Goal: Task Accomplishment & Management: Use online tool/utility

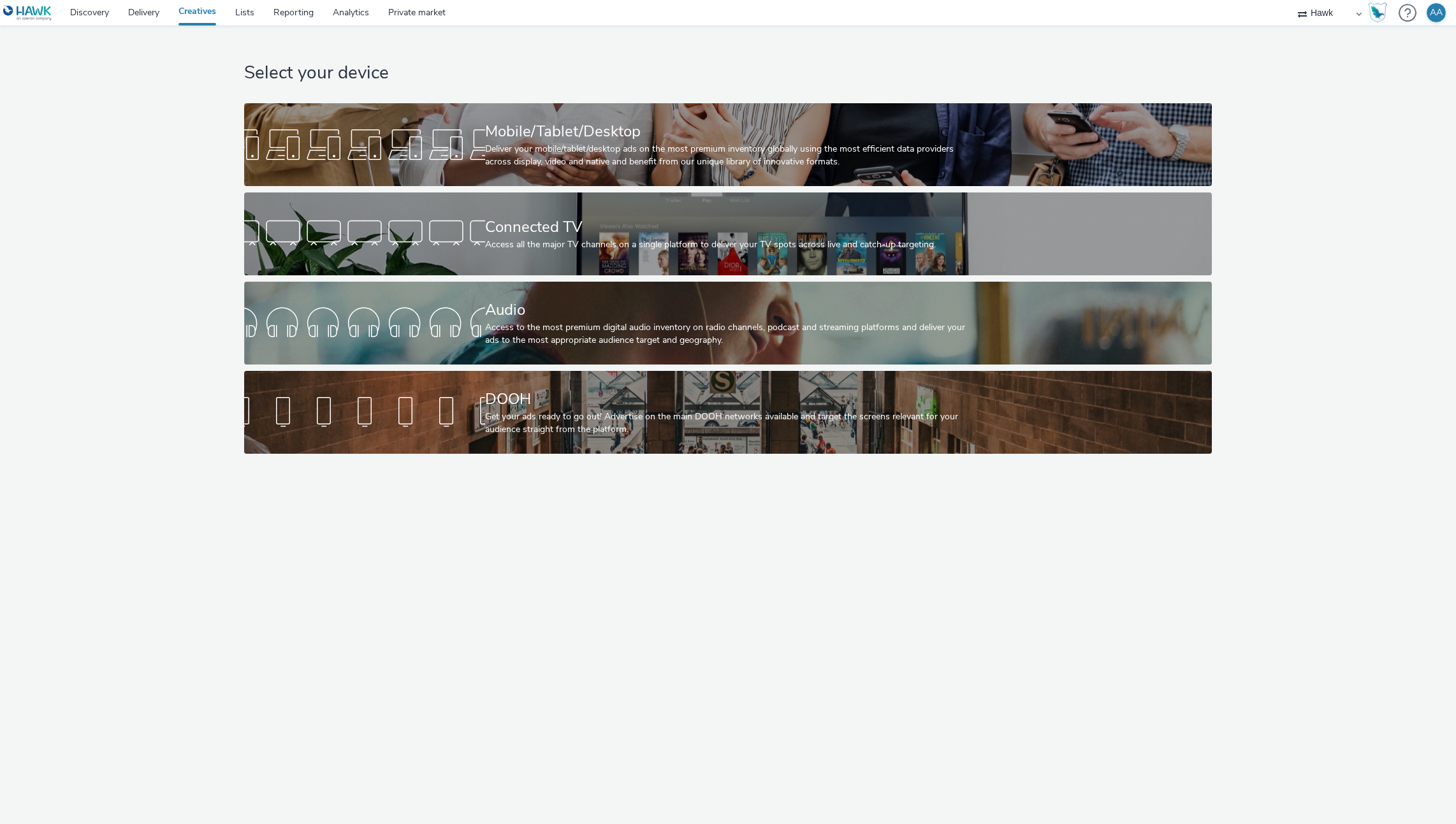
select select "11a7df10-284f-415c-b52a-427acf4c31ae"
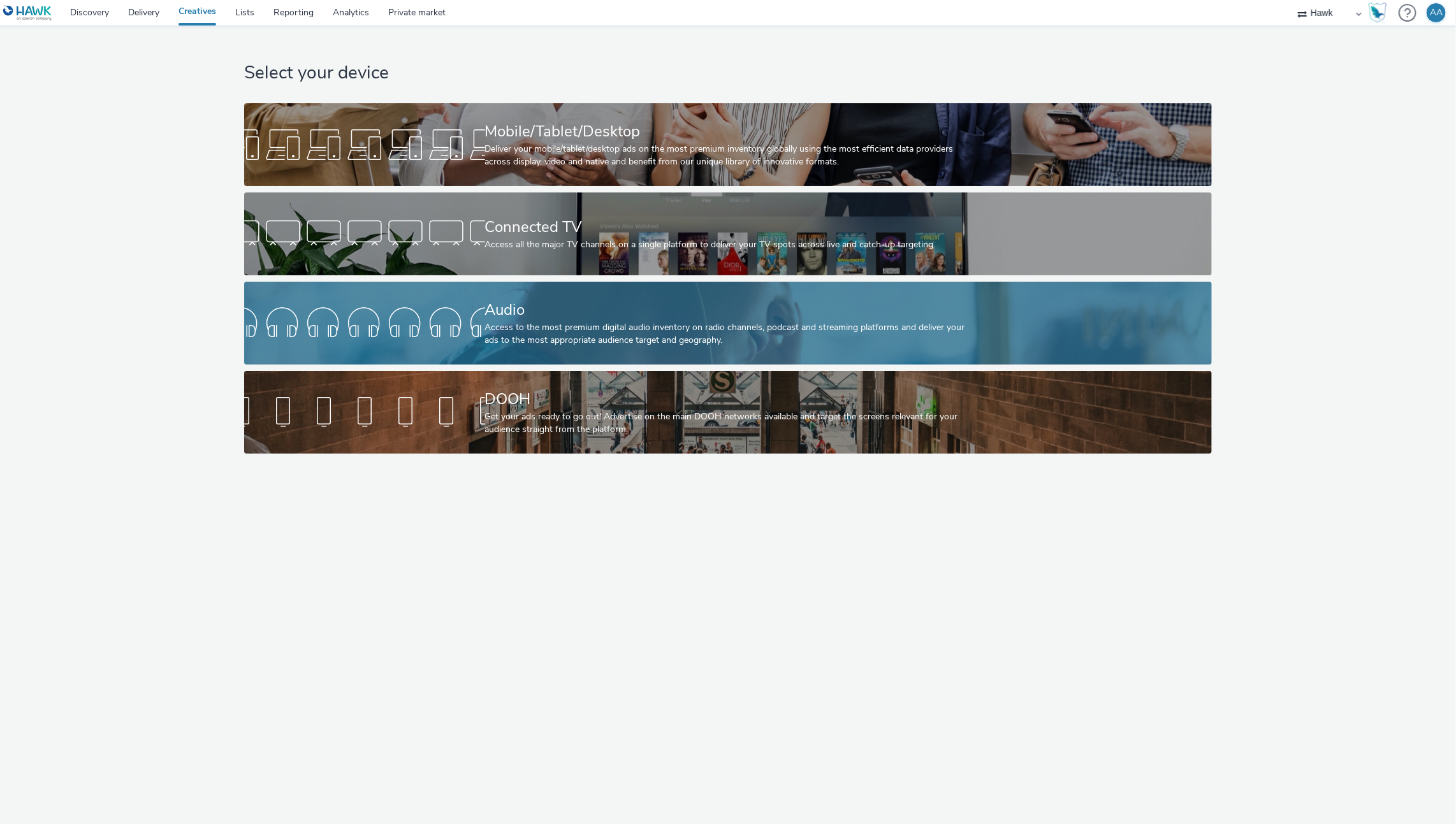
click at [508, 344] on div "Access to the most premium digital audio inventory on radio channels, podcast a…" at bounding box center [726, 334] width 482 height 26
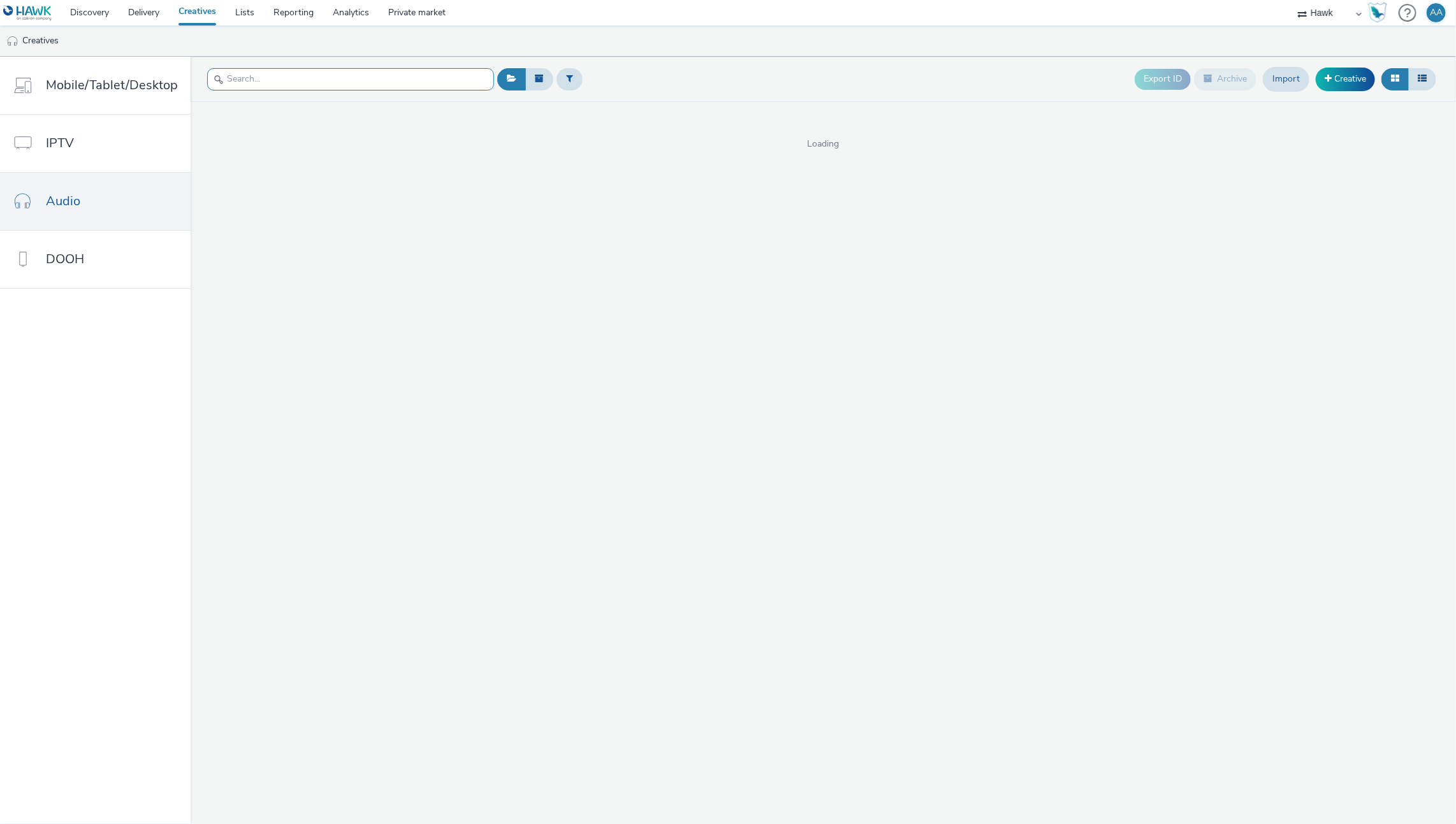
click at [287, 82] on input "text" at bounding box center [350, 79] width 287 height 22
paste input "UK_Bewonder_Churchill Square Ikea Opening _Hawk_Audio_30_300x250_23.09.2025"
type input "UK_Bewonder_Churchill Square Ikea Opening _Hawk_Audio_30_300x250_23.09.2025"
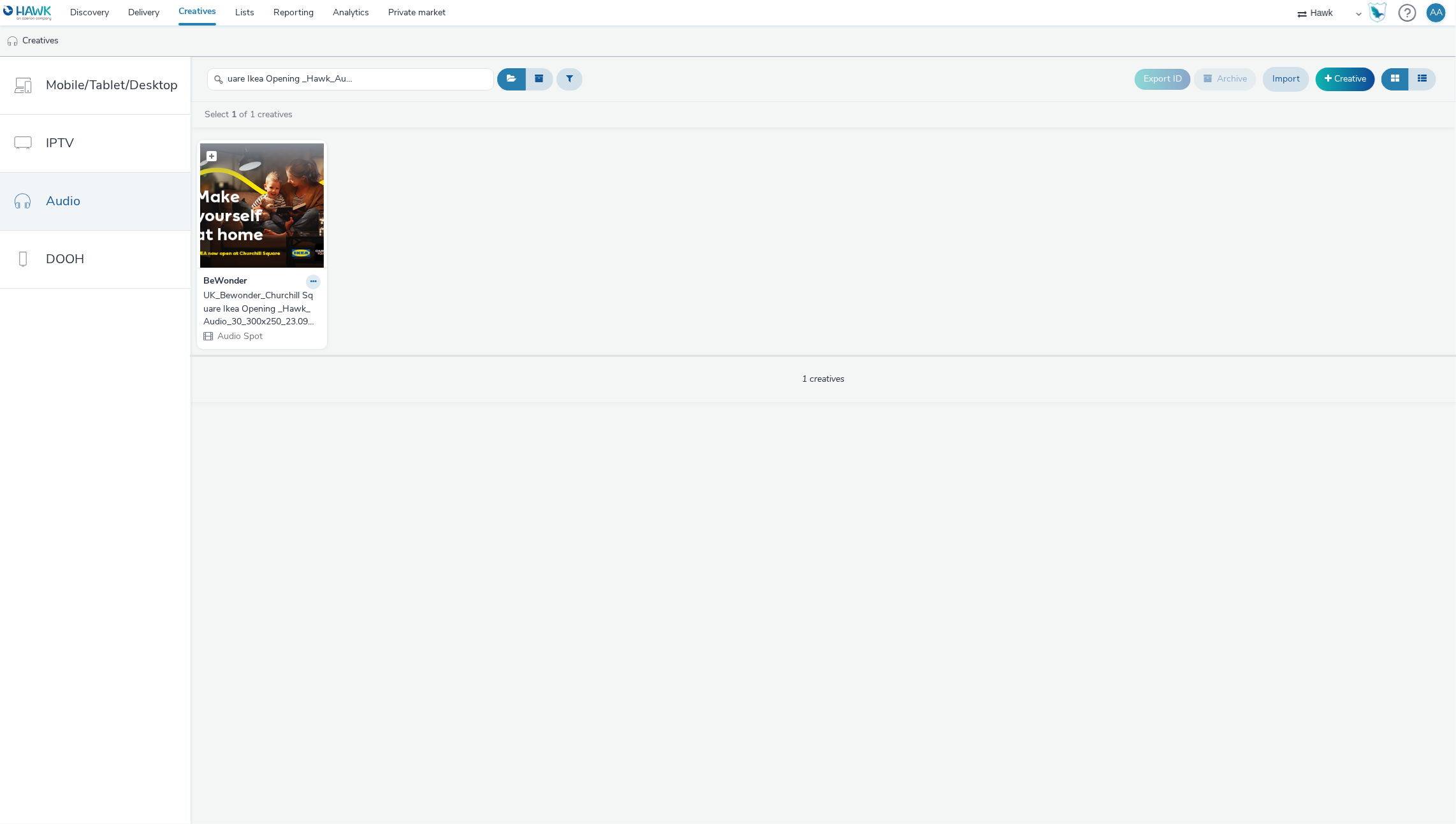
scroll to position [0, 0]
click at [281, 246] on img at bounding box center [262, 205] width 124 height 124
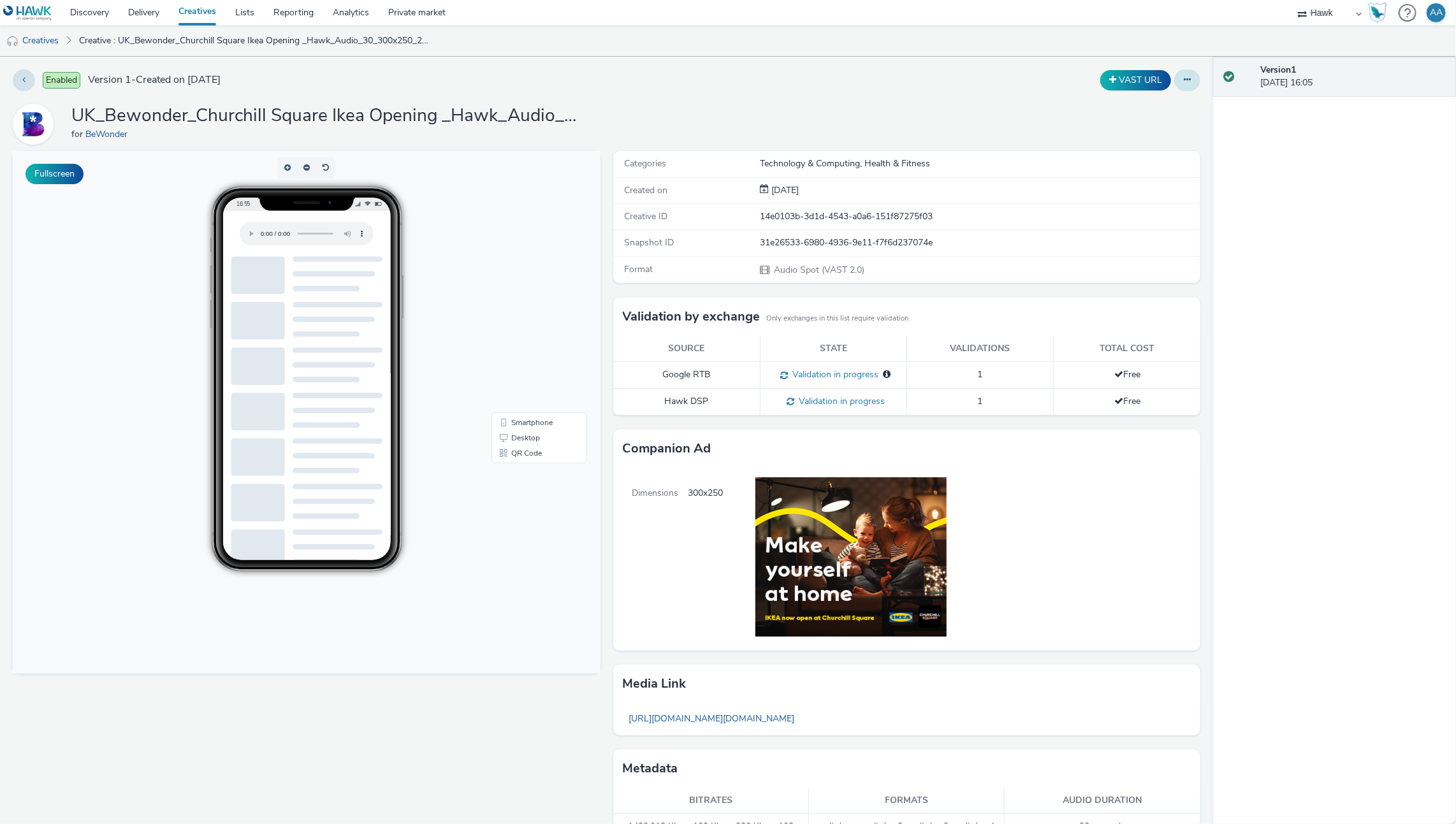
click at [1182, 87] on button at bounding box center [1187, 80] width 26 height 21
click at [1151, 104] on link "Edit" at bounding box center [1152, 106] width 95 height 26
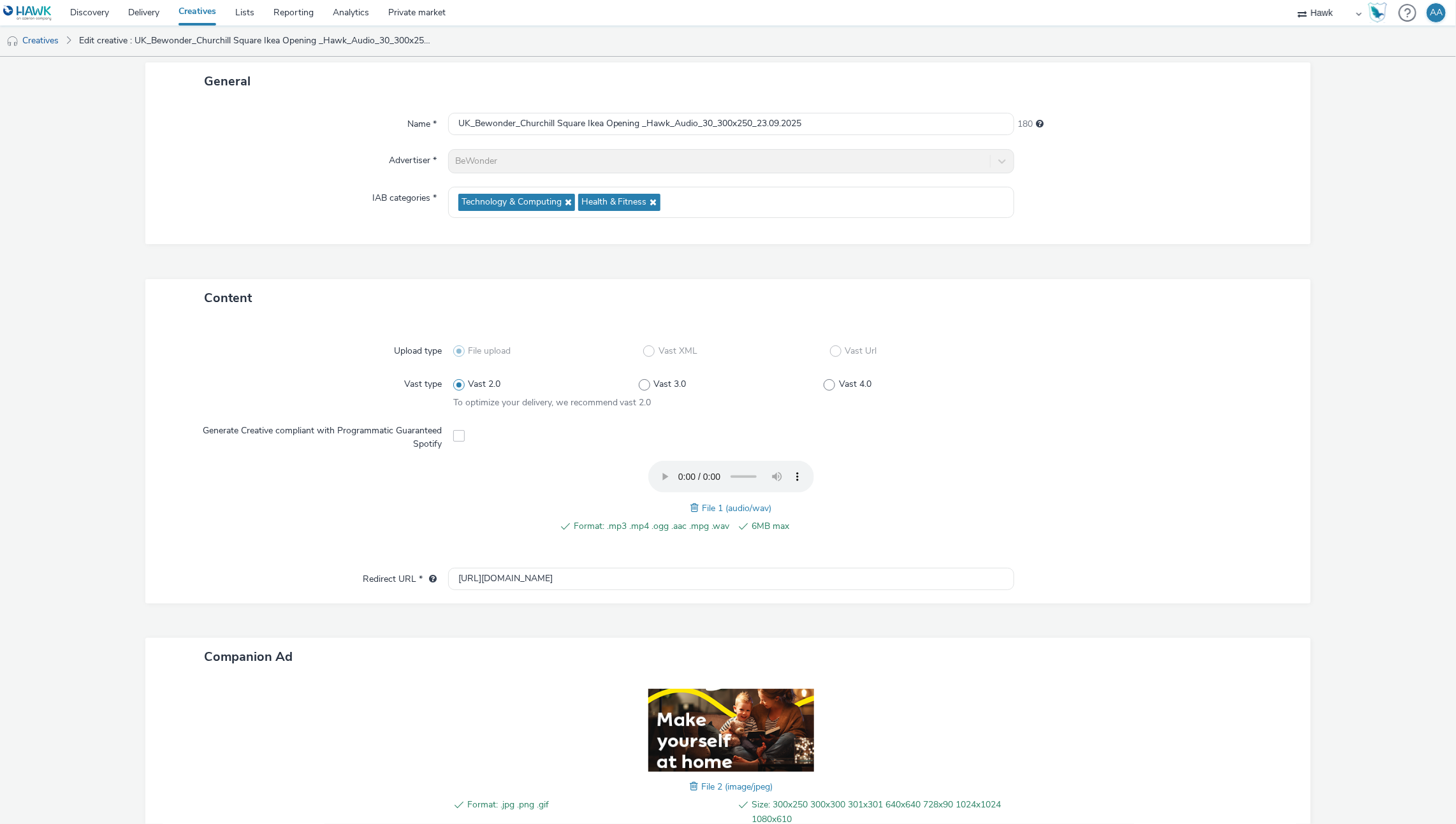
scroll to position [165, 0]
